Goal: Communication & Community: Answer question/provide support

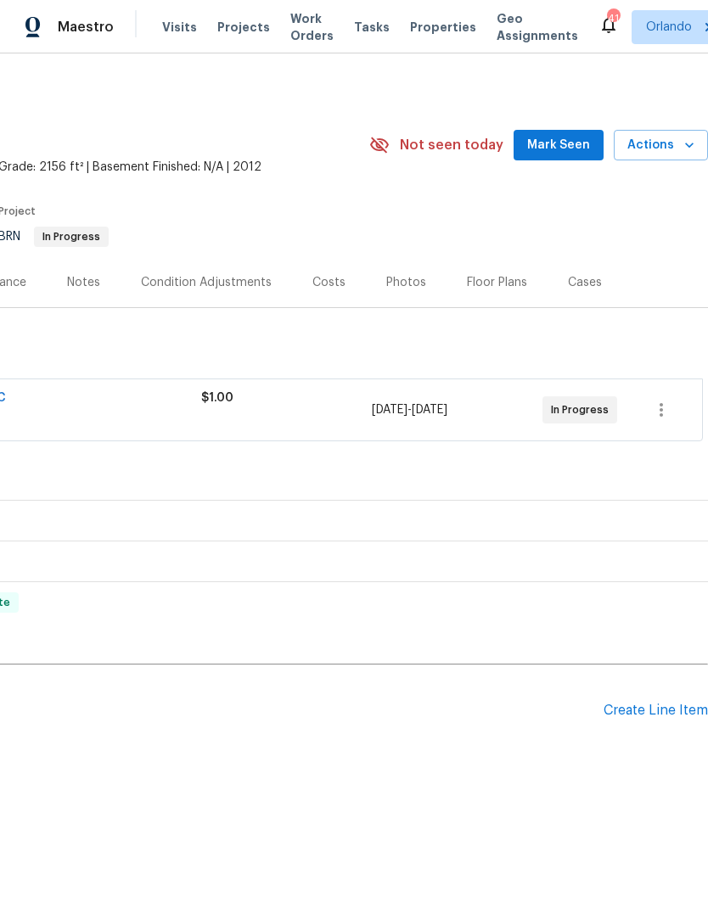
scroll to position [0, 251]
click at [572, 159] on button "Mark Seen" at bounding box center [559, 145] width 90 height 31
click at [571, 159] on div "Not seen today Mark Seen Actions" at bounding box center [538, 145] width 339 height 31
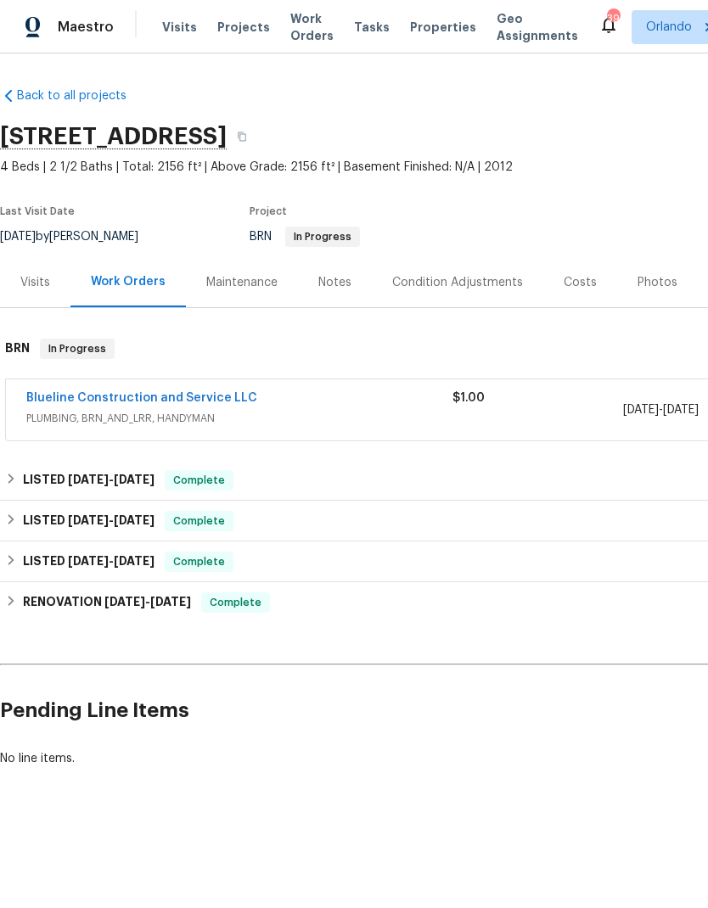
scroll to position [0, 0]
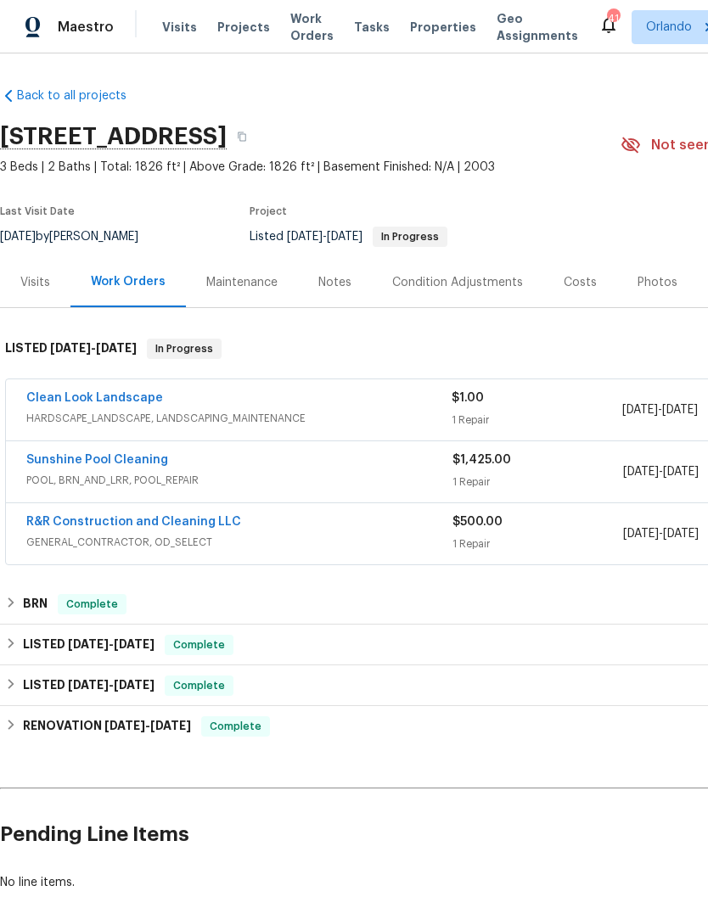
click at [107, 402] on link "Clean Look Landscape" at bounding box center [94, 398] width 137 height 12
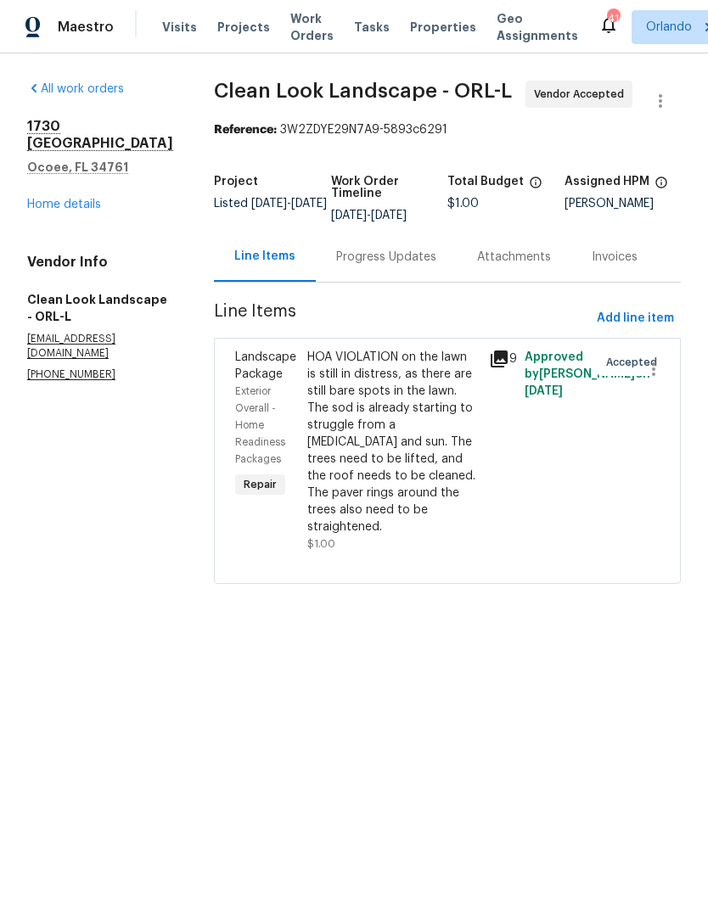
click at [407, 282] on div "Progress Updates" at bounding box center [386, 257] width 141 height 50
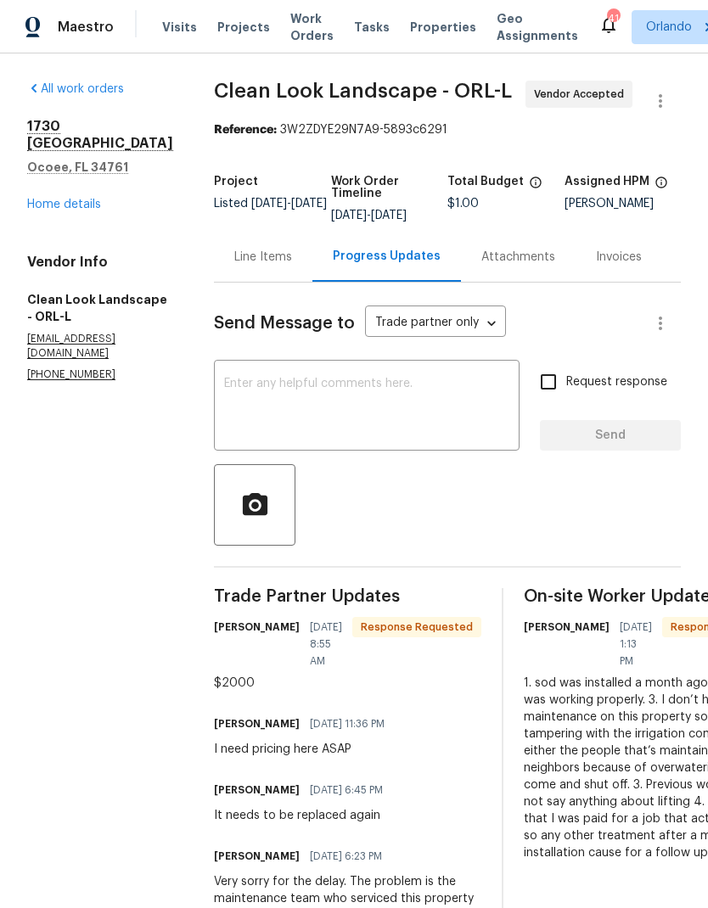
click at [376, 415] on textarea at bounding box center [366, 407] width 285 height 59
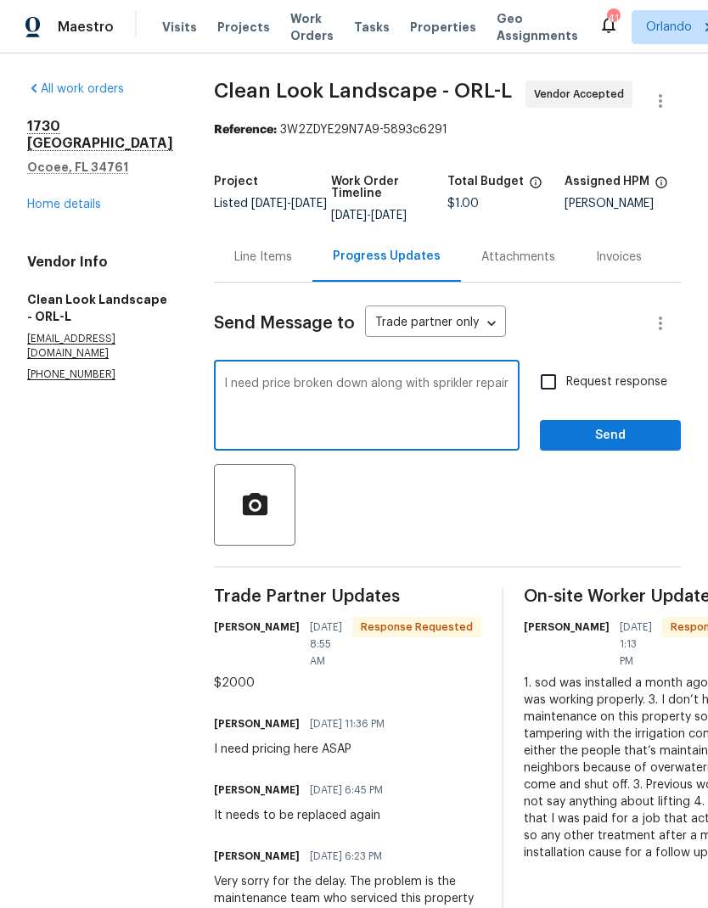
click at [473, 402] on textarea "I need price broken down along with sprikler repair" at bounding box center [366, 407] width 285 height 59
click at [473, 399] on textarea "I need price broken down along with sprikler repair" at bounding box center [366, 407] width 285 height 59
click at [375, 418] on textarea "I need price broken down along with sprinkler repair" at bounding box center [366, 407] width 285 height 59
type textarea "I need price broken down along with sprinkler repair, This home is on the contr…"
click at [549, 392] on input "Request response" at bounding box center [549, 382] width 36 height 36
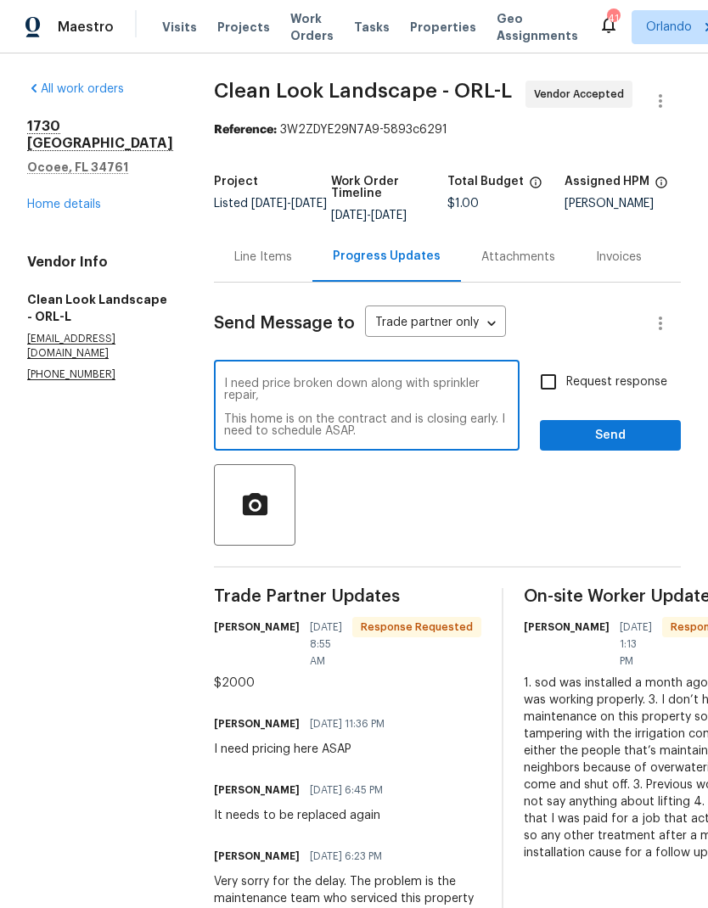
checkbox input "true"
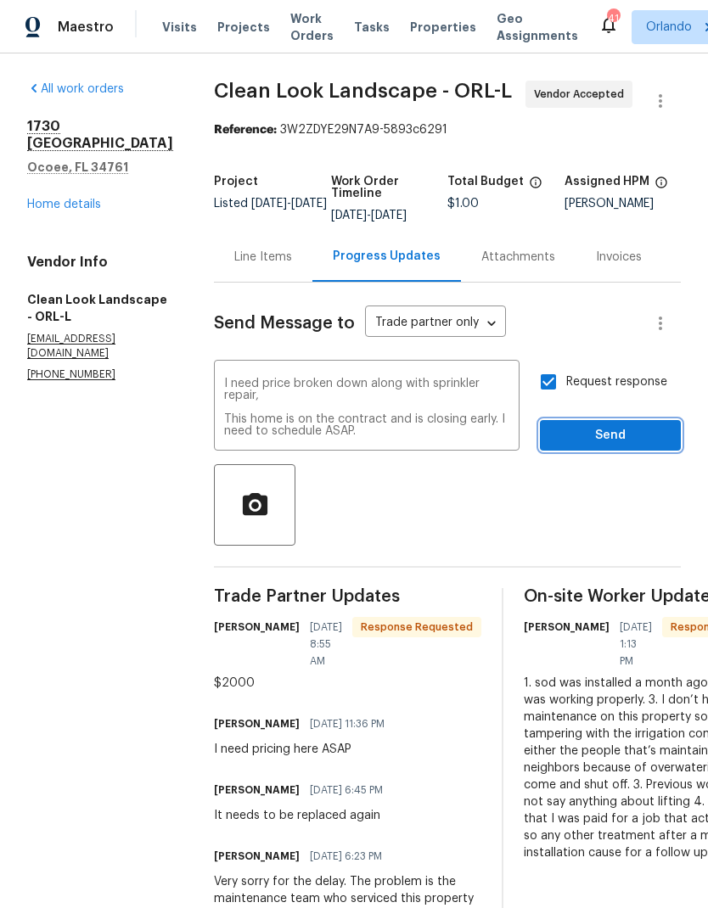
click at [615, 447] on span "Send" at bounding box center [611, 435] width 114 height 21
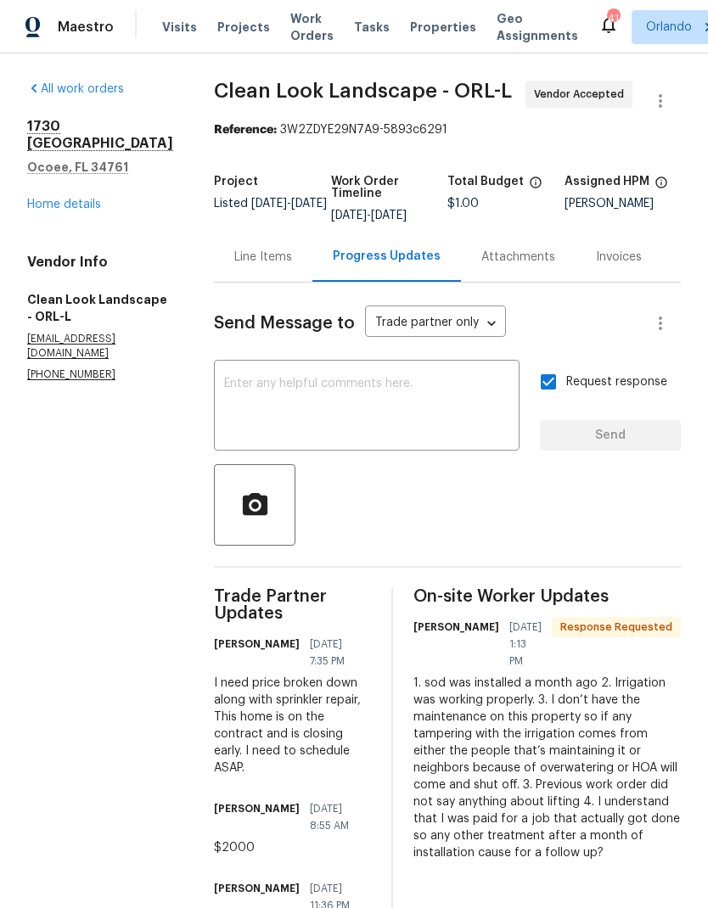
click at [98, 199] on link "Home details" at bounding box center [64, 205] width 74 height 12
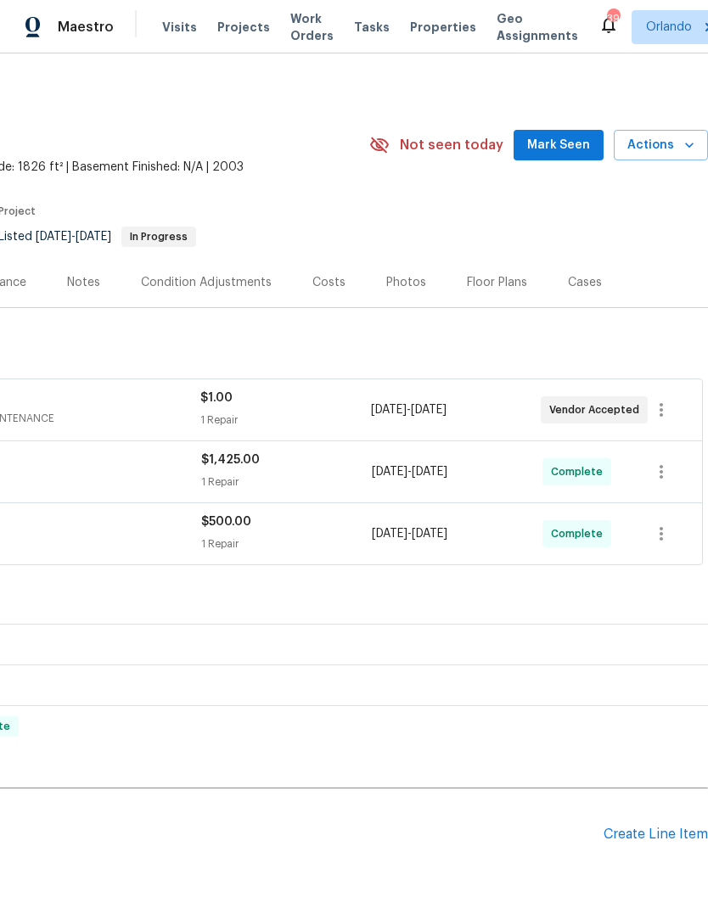
scroll to position [0, 251]
click at [590, 143] on span "Mark Seen" at bounding box center [558, 145] width 63 height 21
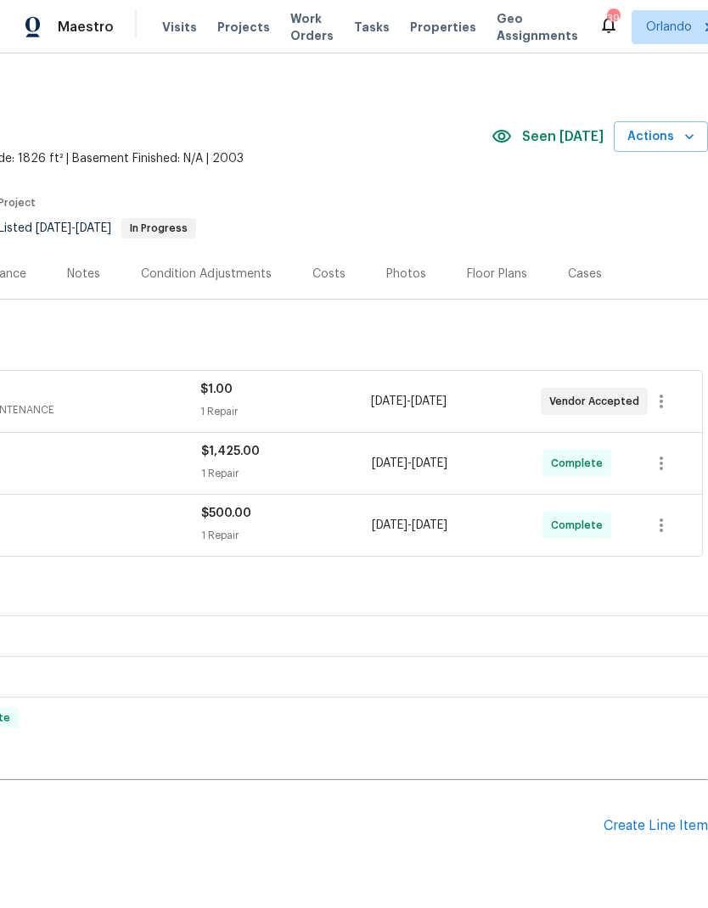
scroll to position [8, 251]
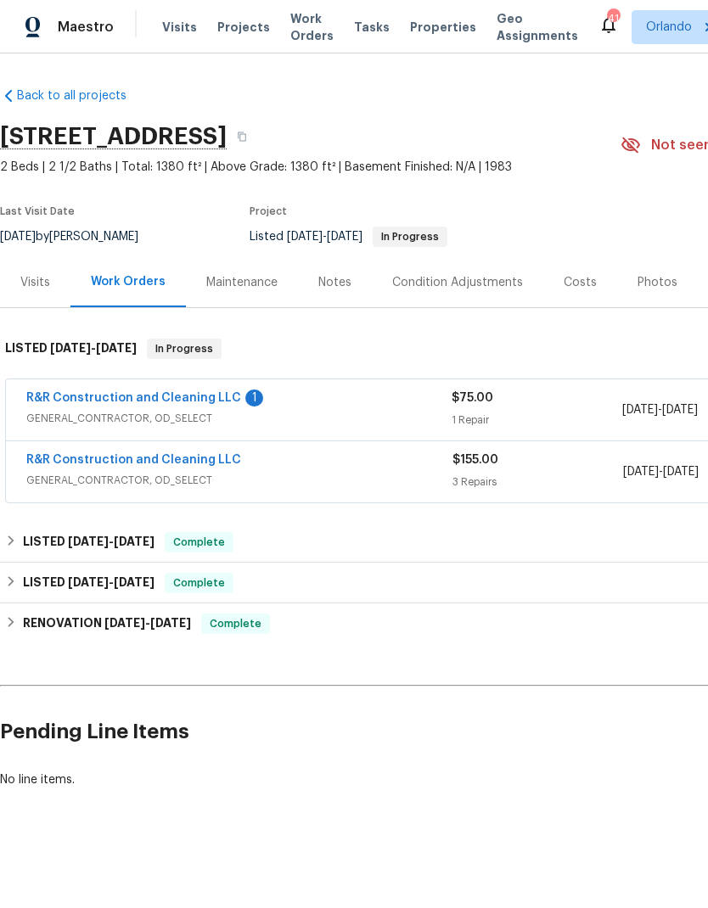
click at [221, 401] on link "R&R Construction and Cleaning LLC" at bounding box center [133, 398] width 215 height 12
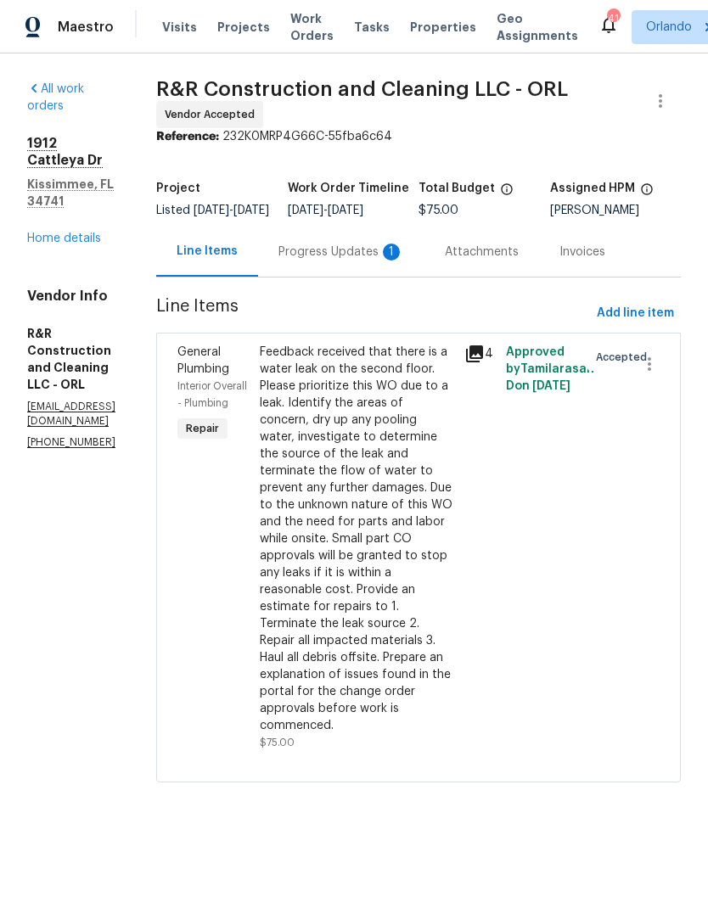
click at [404, 261] on div "Progress Updates 1" at bounding box center [341, 252] width 126 height 17
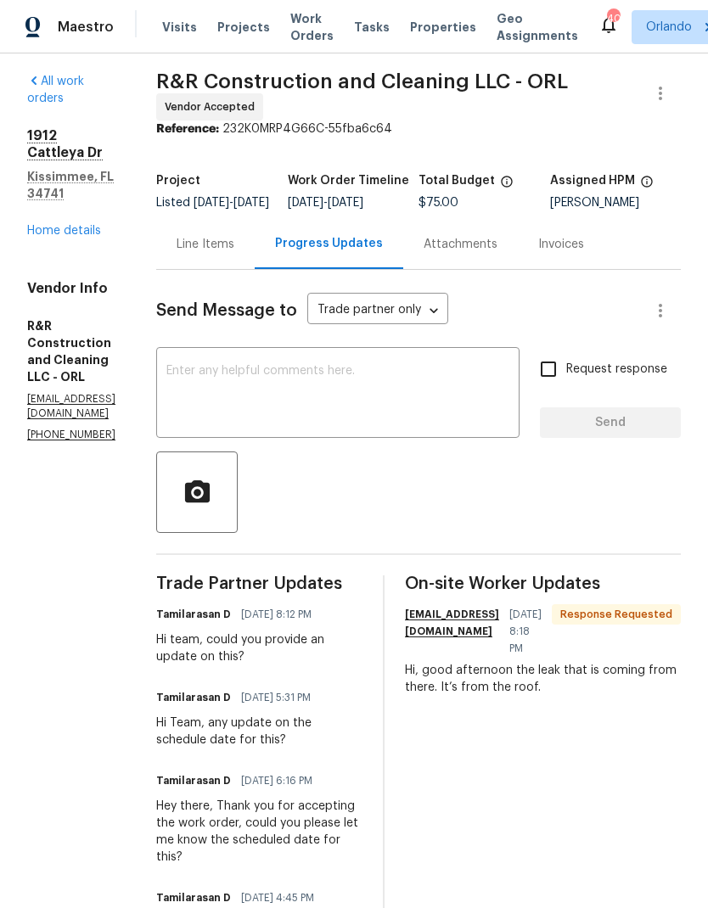
scroll to position [12, 32]
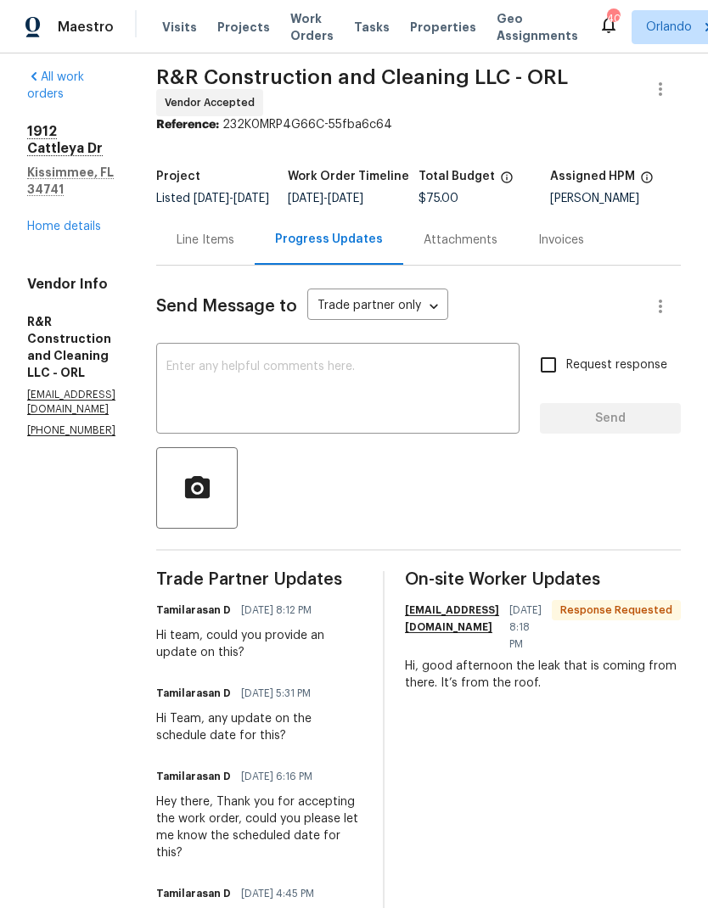
click at [369, 406] on textarea at bounding box center [337, 390] width 343 height 59
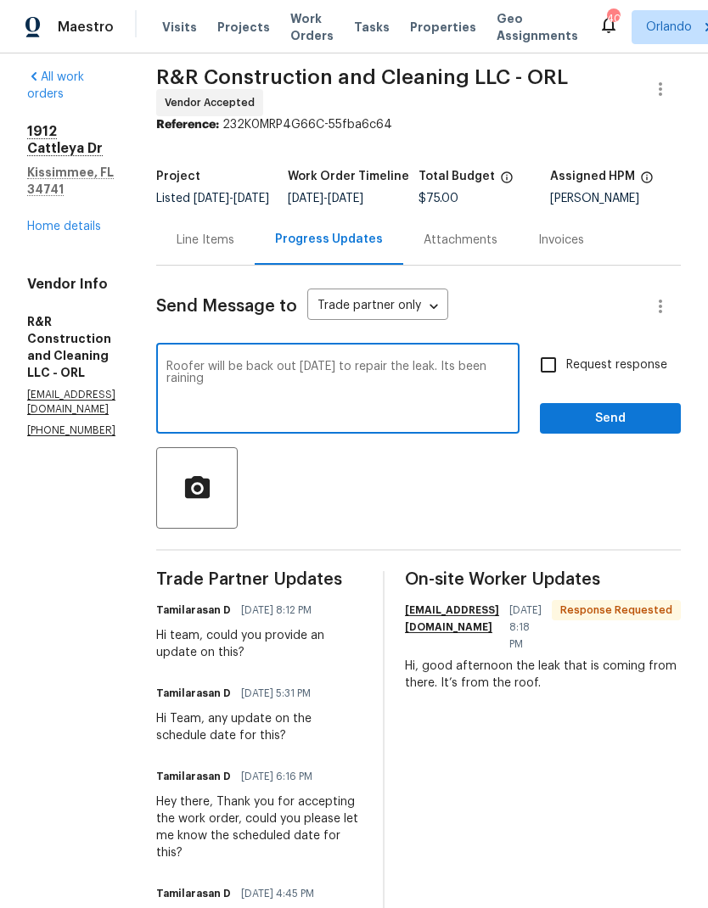
type textarea "Roofer will be back out thursday to repair the leak. Its been raining"
click at [610, 430] on span "Send" at bounding box center [611, 418] width 114 height 21
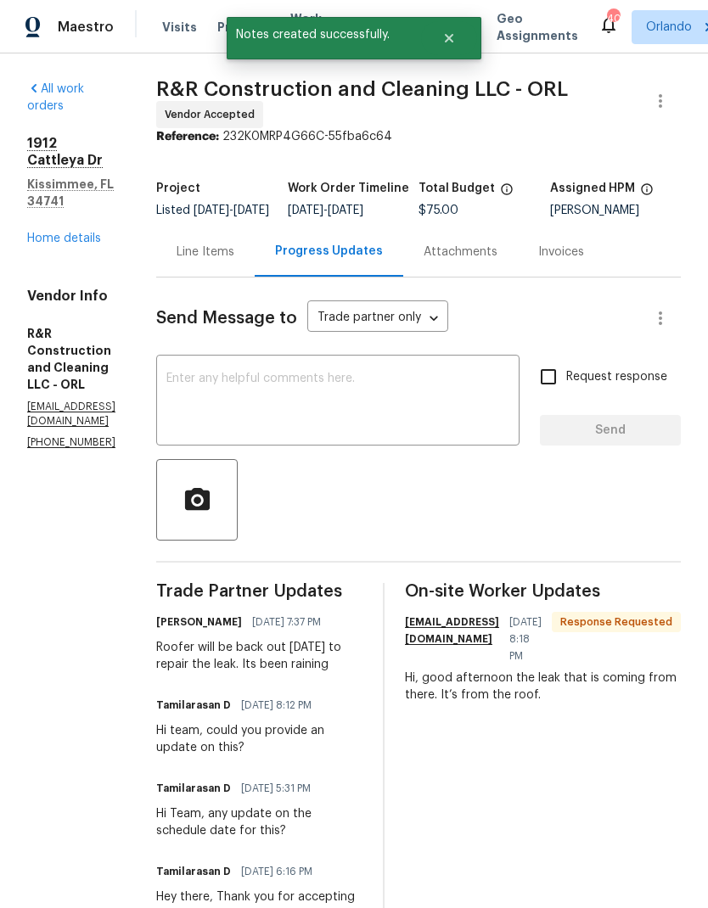
click at [82, 233] on link "Home details" at bounding box center [64, 239] width 74 height 12
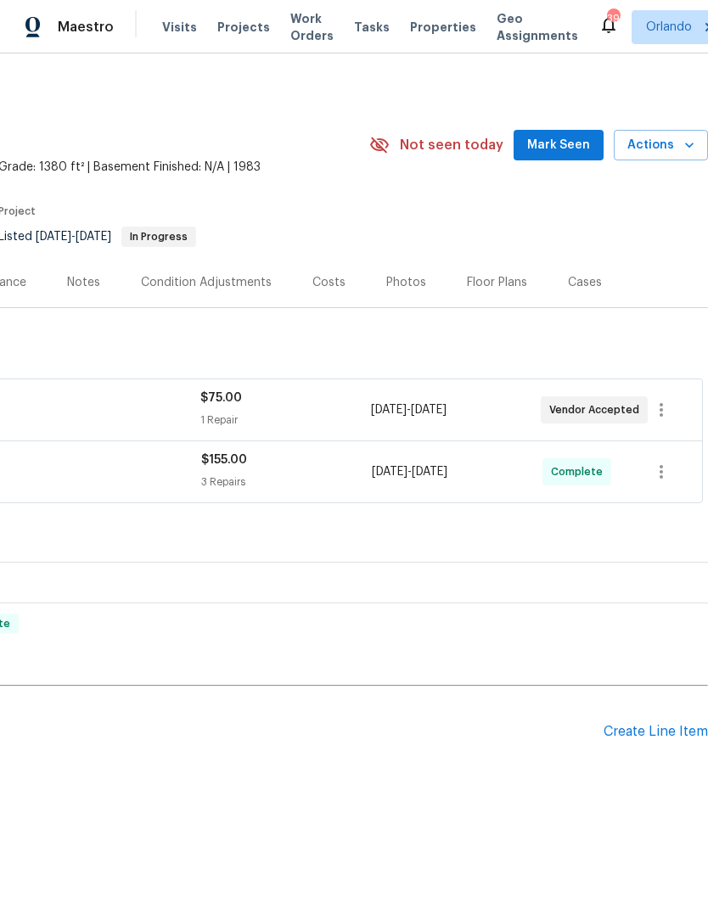
scroll to position [0, 251]
click at [571, 144] on span "Mark Seen" at bounding box center [558, 145] width 63 height 21
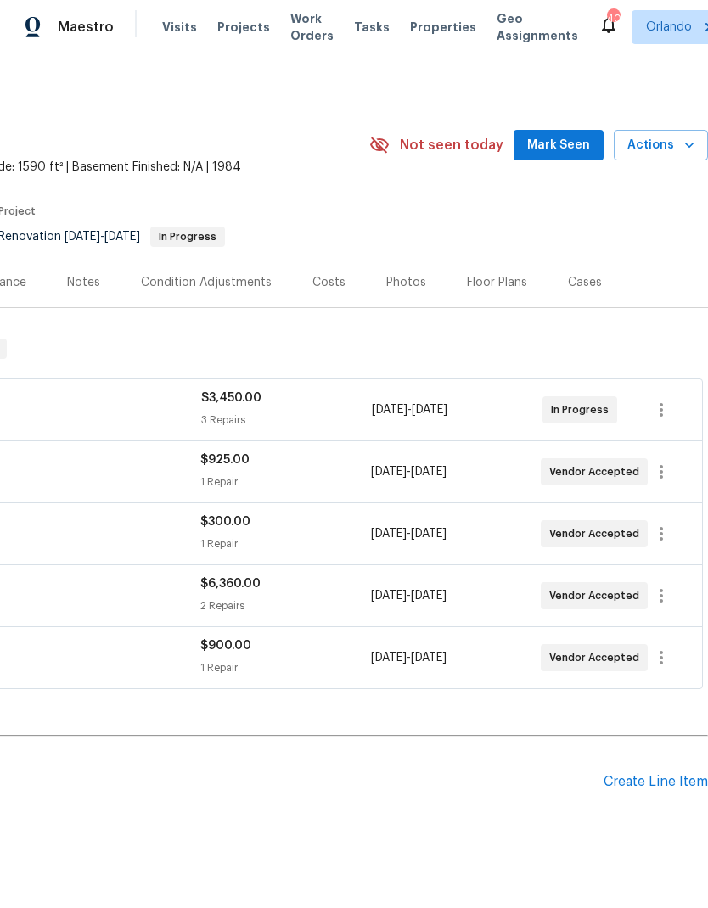
scroll to position [0, 251]
click at [562, 139] on span "Mark Seen" at bounding box center [558, 145] width 63 height 21
click at [503, 139] on span "Not seen today" at bounding box center [452, 145] width 104 height 17
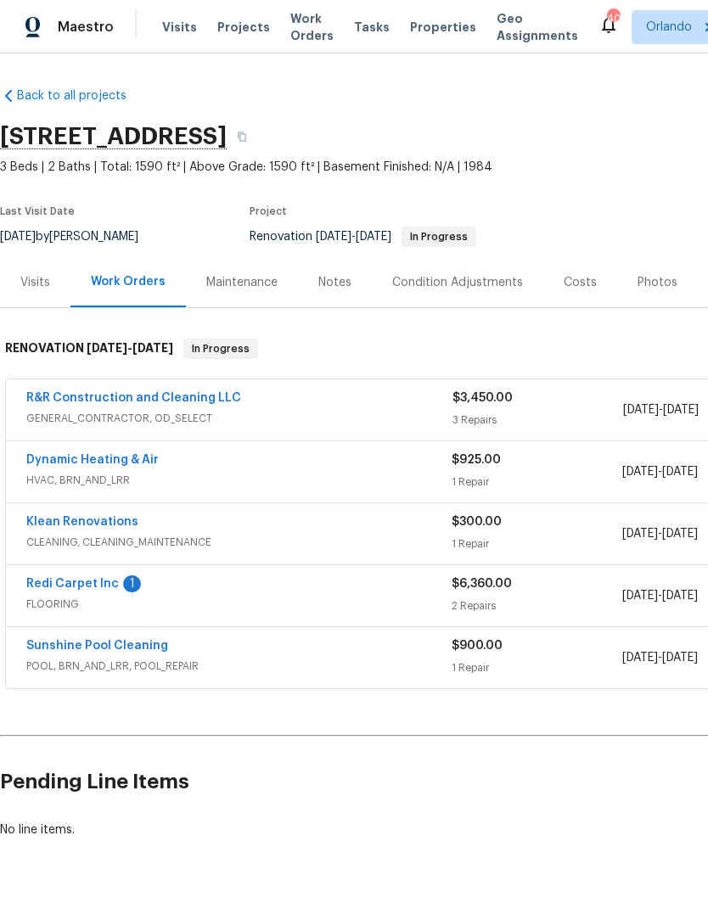
scroll to position [0, 0]
click at [188, 403] on link "R&R Construction and Cleaning LLC" at bounding box center [133, 398] width 215 height 12
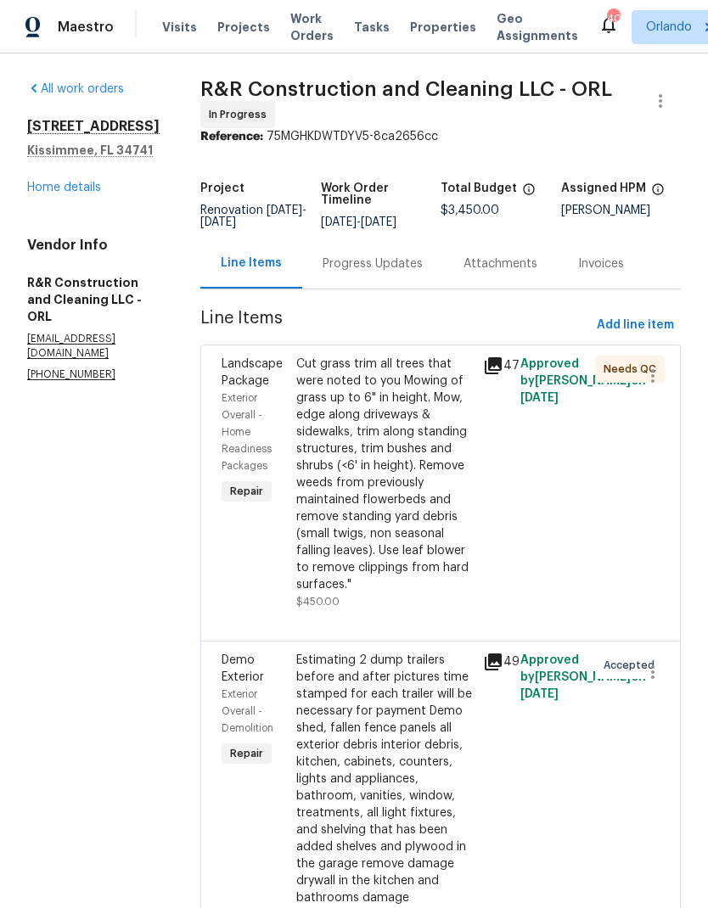
click at [74, 188] on link "Home details" at bounding box center [64, 188] width 74 height 12
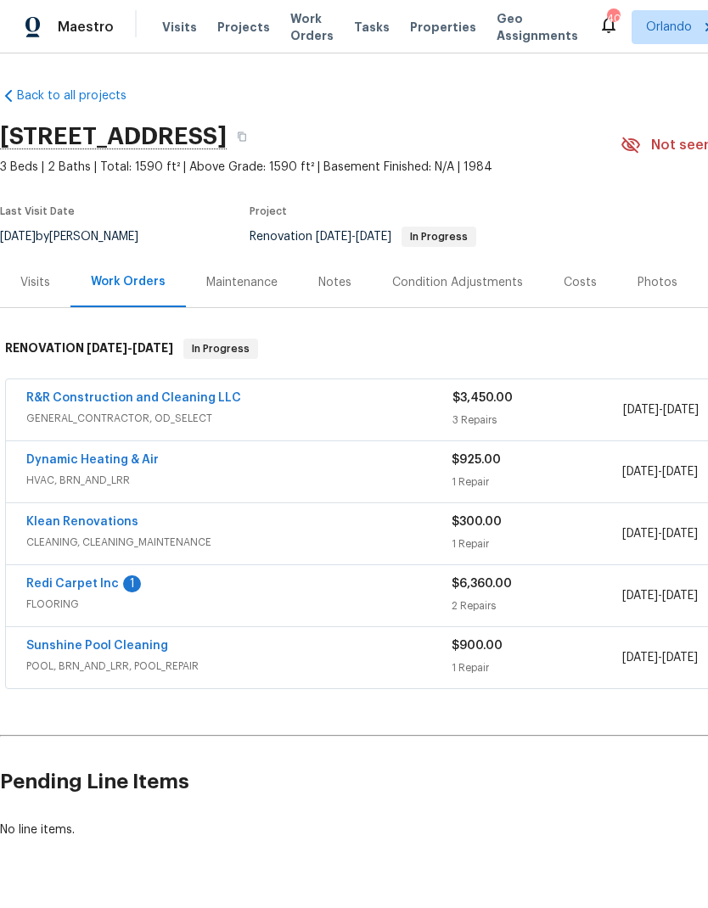
click at [125, 576] on div "1" at bounding box center [132, 584] width 18 height 17
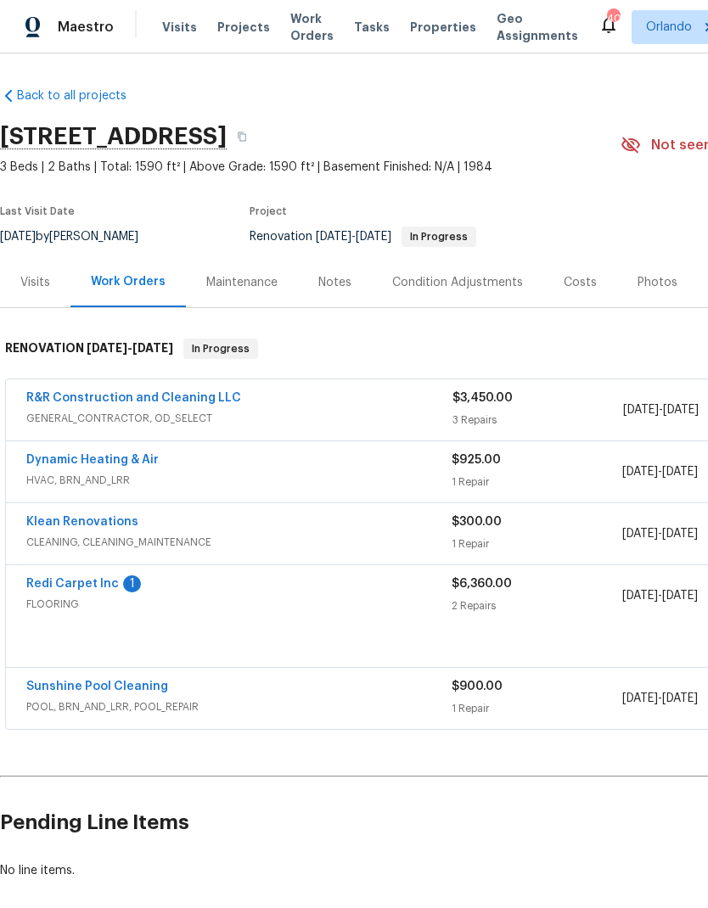
click at [125, 575] on div "Redi Carpet Inc 1 FLOORING $6,360.00 2 Repairs 8/26/2025 - 9/20/2025 Vendor Acc…" at bounding box center [479, 617] width 949 height 104
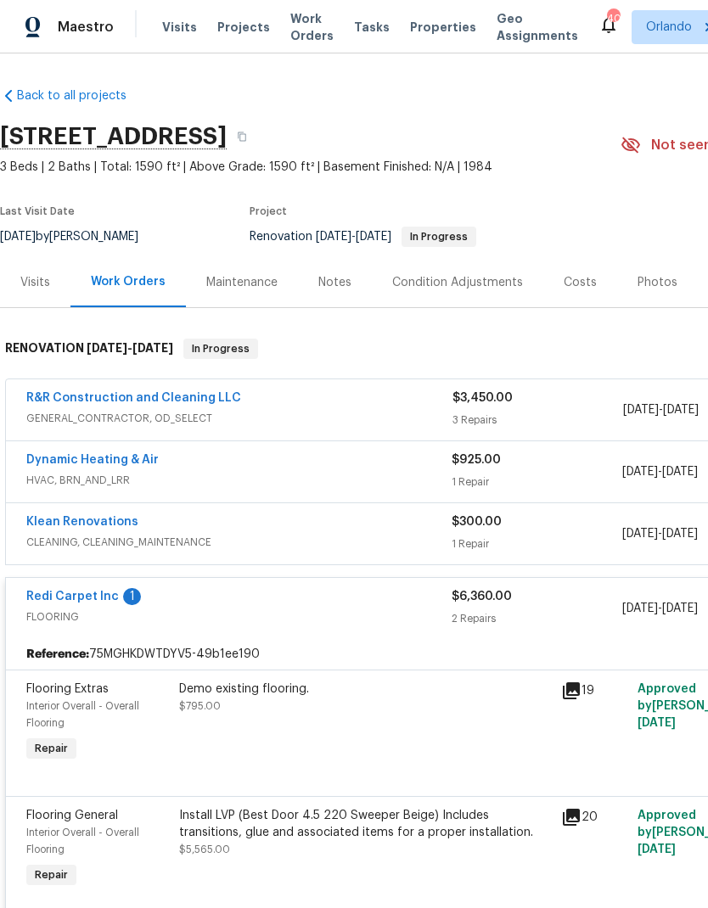
click at [110, 599] on link "Redi Carpet Inc" at bounding box center [72, 597] width 93 height 12
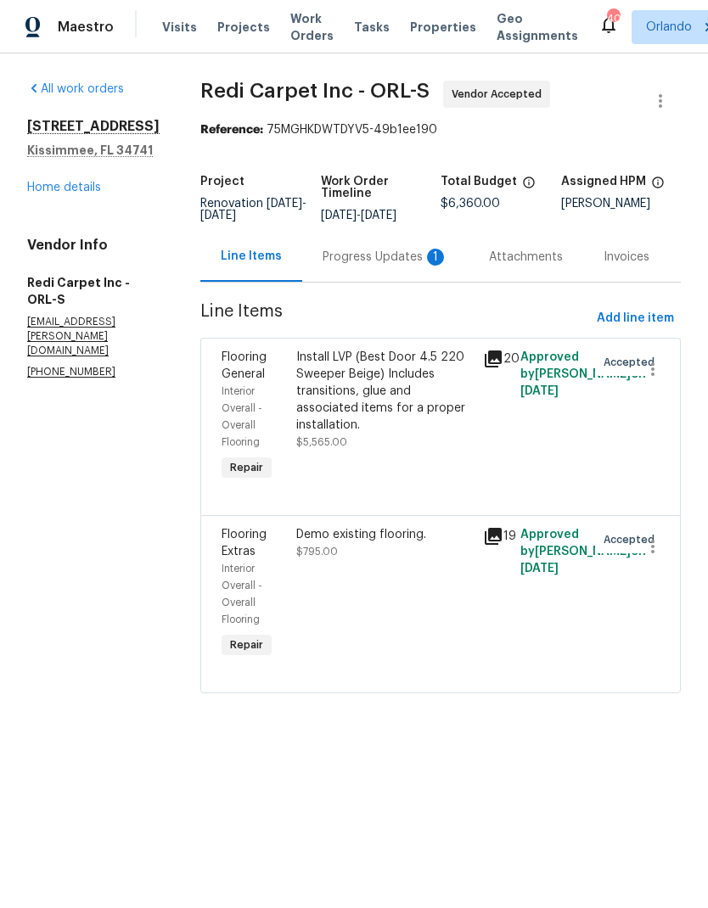
click at [416, 282] on div "Progress Updates 1" at bounding box center [385, 257] width 166 height 50
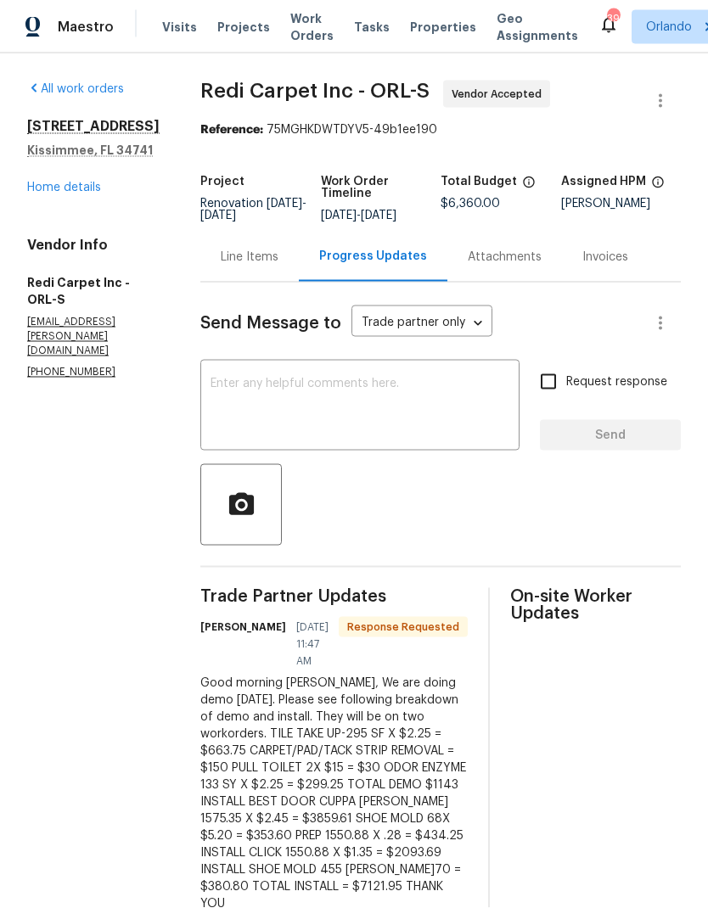
scroll to position [68, 0]
click at [105, 118] on div "2315 Hidden Lake St Kissimmee, FL 34741 Home details" at bounding box center [93, 157] width 132 height 78
click at [65, 182] on link "Home details" at bounding box center [64, 188] width 74 height 12
